Goal: Information Seeking & Learning: Compare options

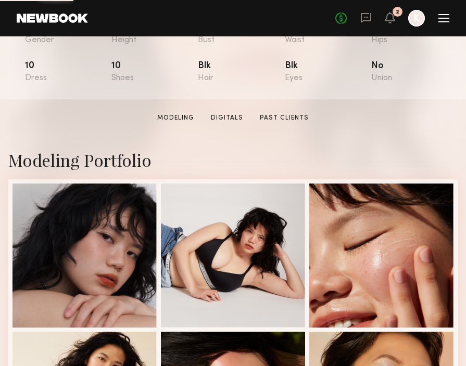
scroll to position [260, 0]
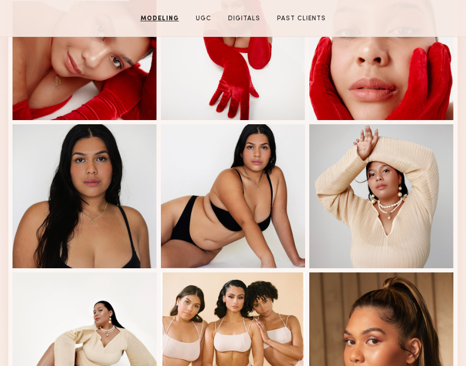
scroll to position [346, 0]
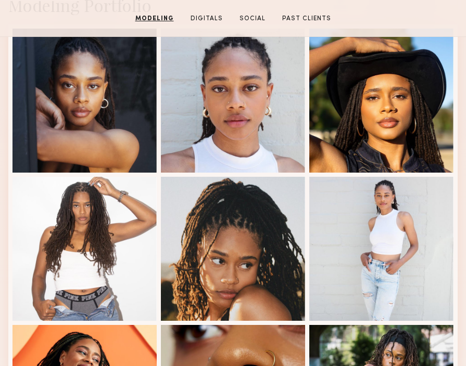
scroll to position [294, 0]
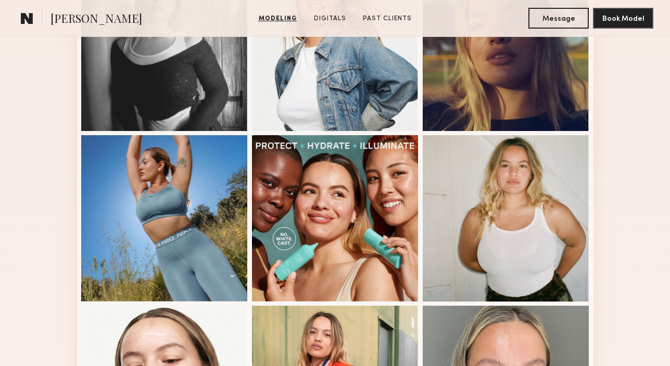
scroll to position [514, 0]
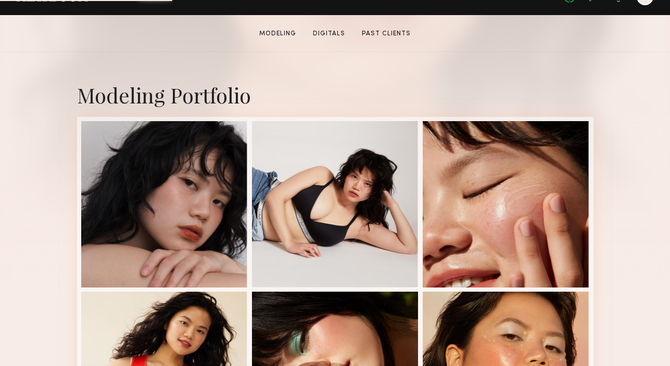
scroll to position [281, 0]
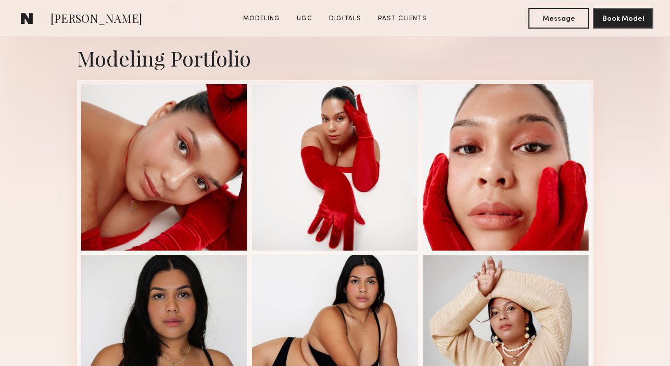
scroll to position [347, 0]
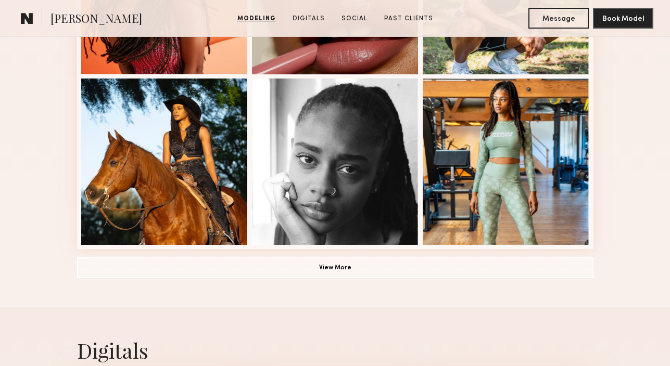
scroll to position [743, 0]
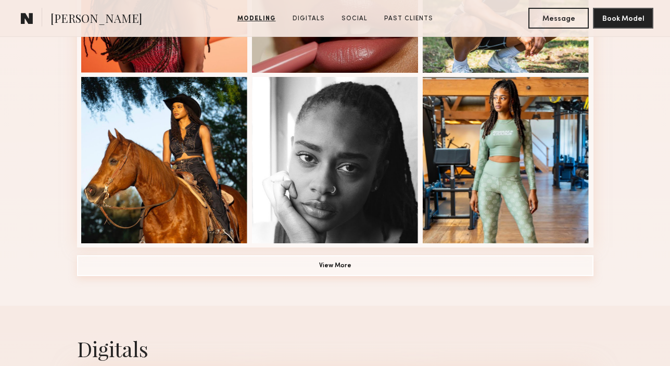
click at [335, 266] on button "View More" at bounding box center [335, 266] width 516 height 21
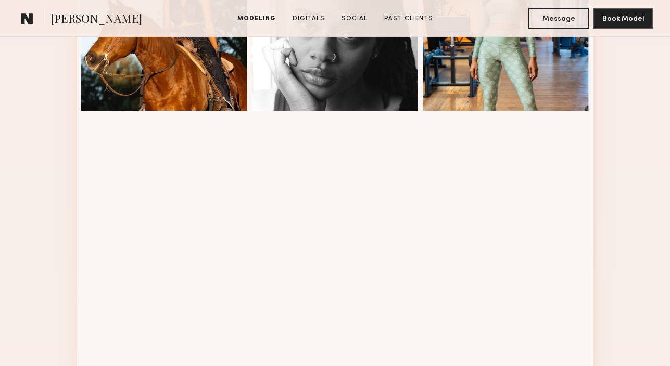
scroll to position [834, 0]
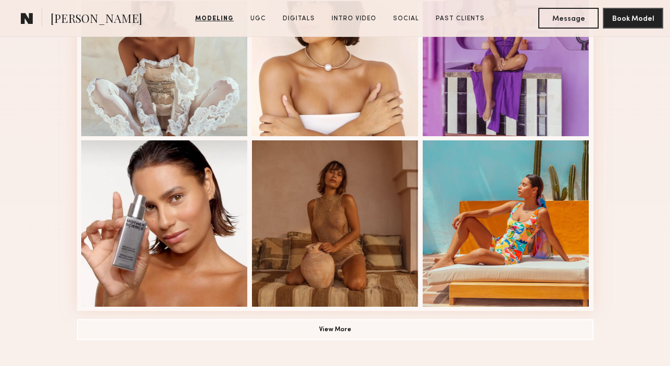
scroll to position [682, 0]
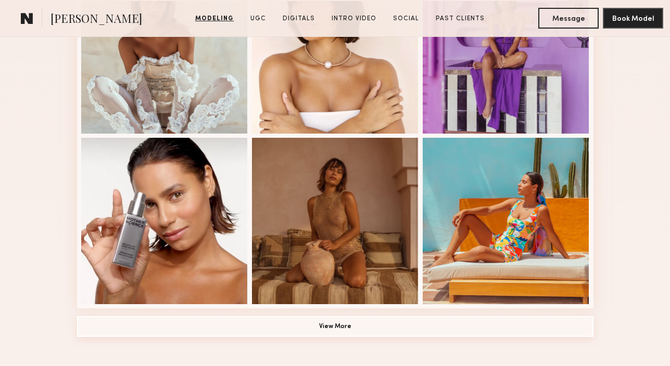
click at [333, 318] on button "View More" at bounding box center [335, 327] width 516 height 21
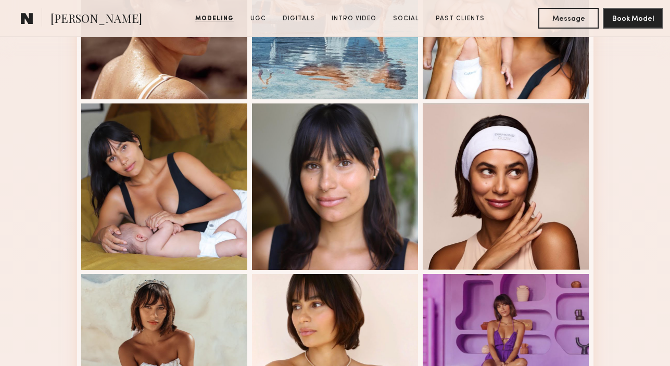
scroll to position [379, 0]
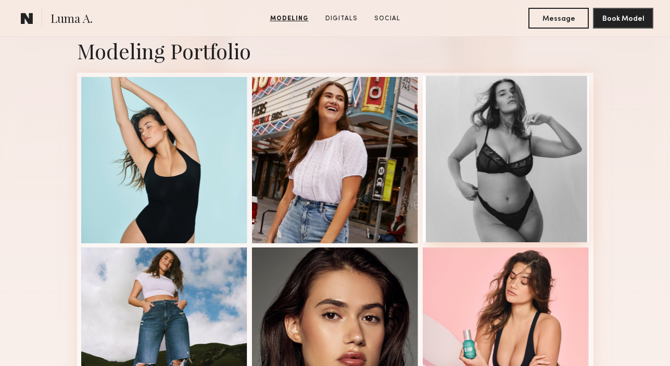
scroll to position [211, 0]
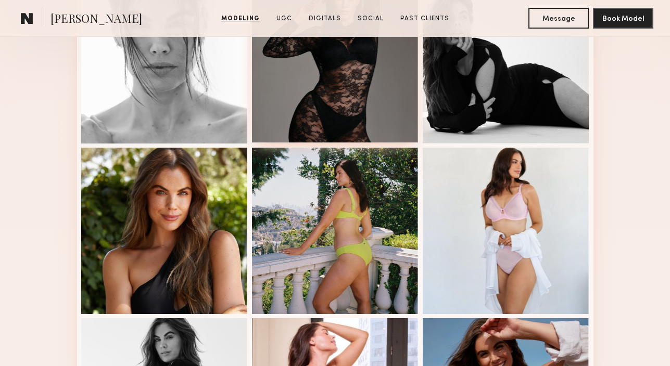
scroll to position [344, 0]
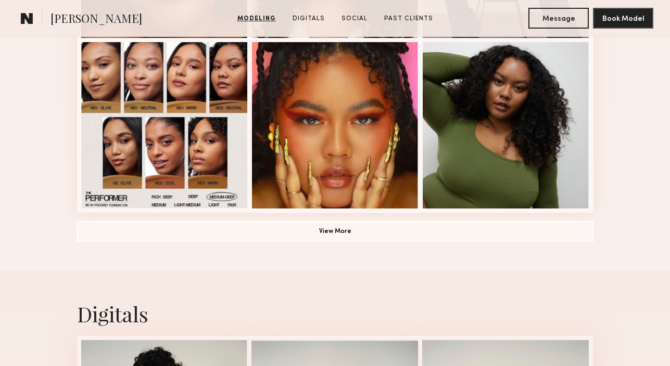
scroll to position [782, 0]
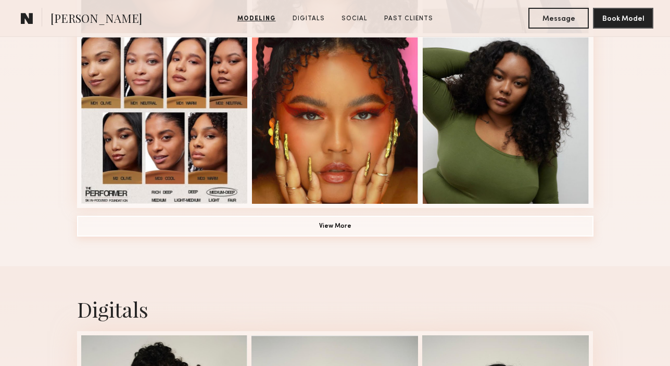
click at [388, 232] on button "View More" at bounding box center [335, 226] width 516 height 21
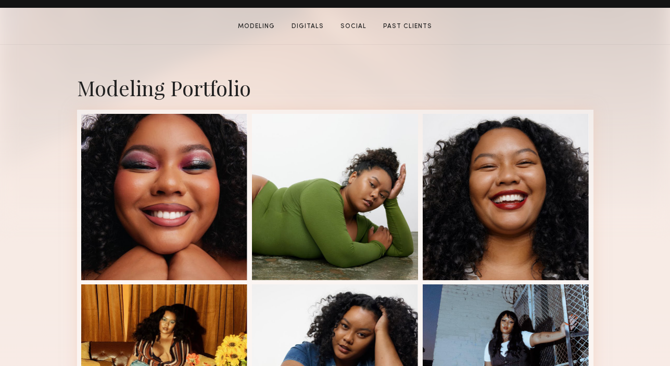
scroll to position [212, 0]
